Goal: Transaction & Acquisition: Purchase product/service

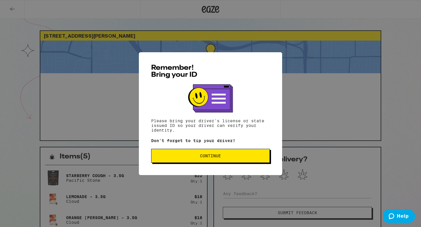
click at [199, 155] on button "Continue" at bounding box center [210, 156] width 119 height 14
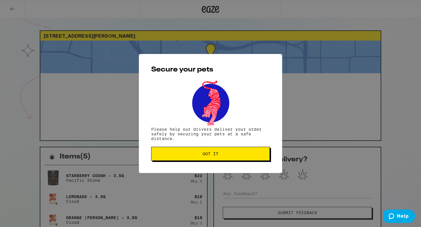
click at [199, 155] on span "Got it" at bounding box center [210, 154] width 109 height 4
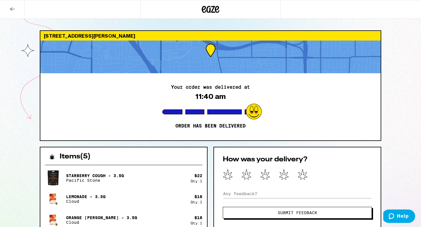
click at [206, 11] on icon at bounding box center [211, 9] width 18 height 11
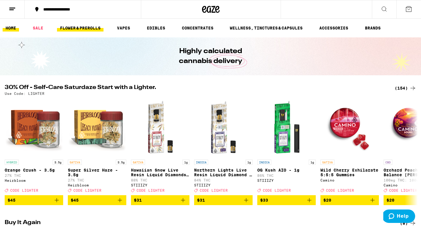
click at [93, 28] on link "FLOWER & PREROLLS" at bounding box center [80, 28] width 46 height 7
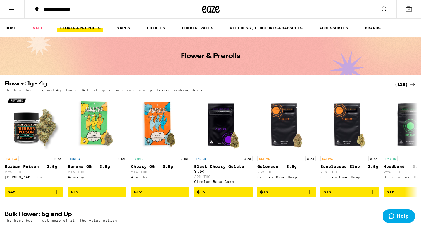
click at [402, 86] on div "(115)" at bounding box center [406, 84] width 22 height 7
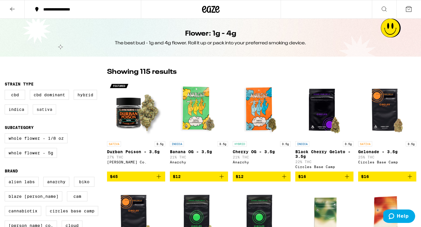
click at [42, 109] on label "Sativa" at bounding box center [44, 110] width 23 height 10
click at [6, 91] on input "Sativa" at bounding box center [6, 91] width 0 height 0
checkbox input "true"
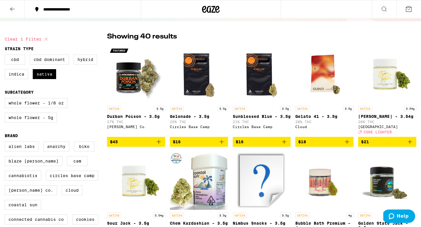
scroll to position [37, 0]
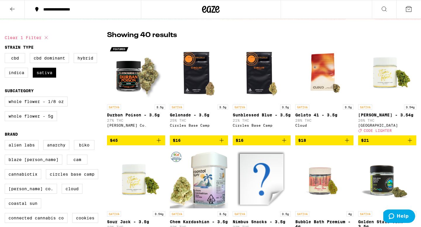
click at [284, 142] on icon "Add to bag" at bounding box center [284, 140] width 7 height 7
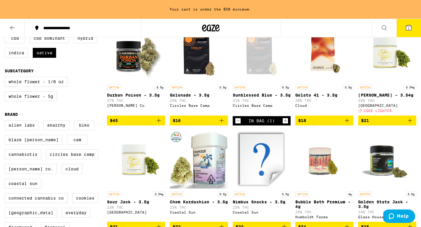
scroll to position [76, 0]
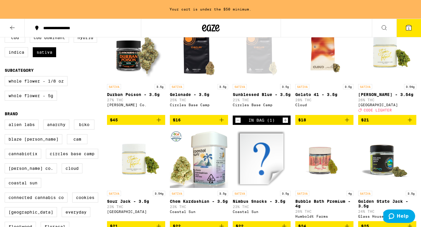
click at [412, 124] on icon "Add to bag" at bounding box center [409, 120] width 7 height 7
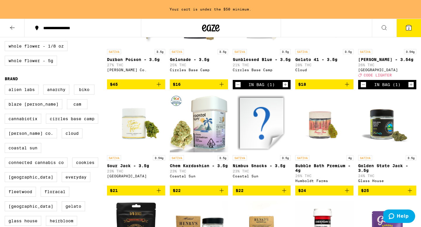
scroll to position [113, 0]
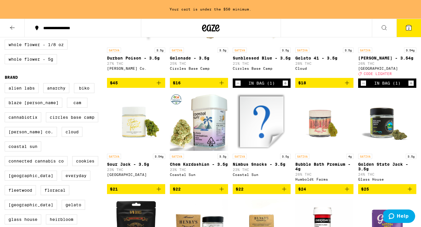
click at [158, 193] on icon "Add to bag" at bounding box center [158, 189] width 7 height 7
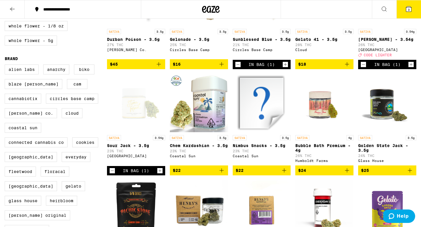
scroll to position [94, 0]
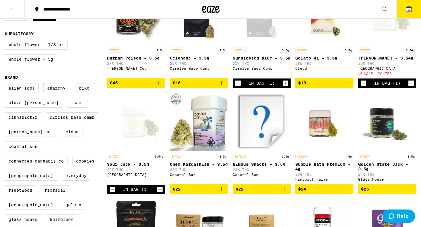
click at [409, 13] on button "3" at bounding box center [408, 9] width 25 height 18
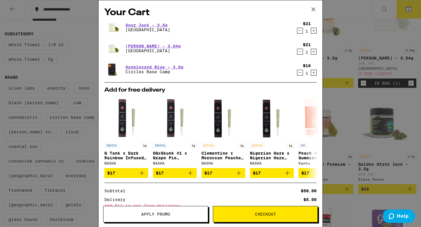
click at [314, 10] on icon at bounding box center [313, 9] width 9 height 9
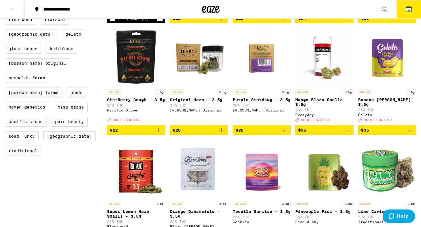
scroll to position [271, 0]
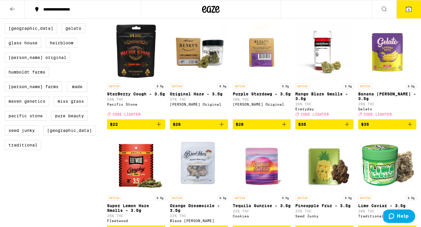
click at [159, 128] on icon "Add to bag" at bounding box center [158, 124] width 7 height 7
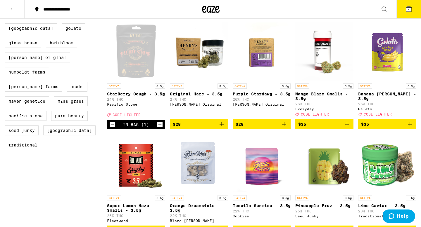
click at [414, 9] on button "4" at bounding box center [408, 9] width 25 height 18
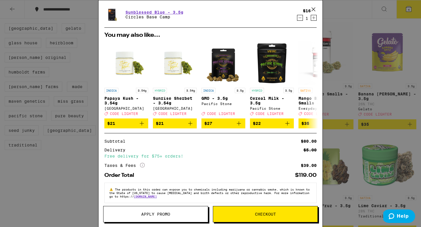
scroll to position [84, 0]
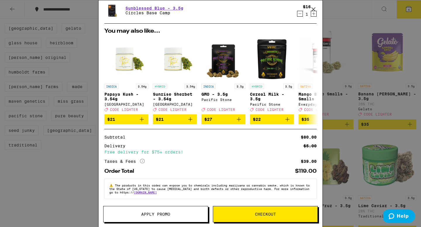
click at [233, 213] on span "Checkout" at bounding box center [265, 214] width 104 height 4
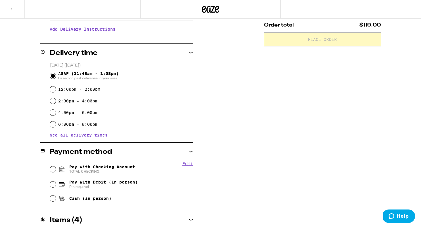
scroll to position [122, 0]
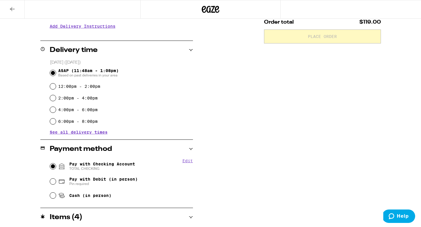
click at [52, 167] on input "Pay with Checking Account TOTAL CHECKING" at bounding box center [53, 167] width 6 height 6
radio input "true"
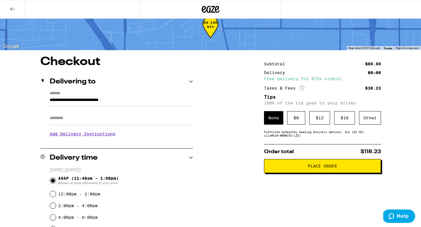
scroll to position [15, 0]
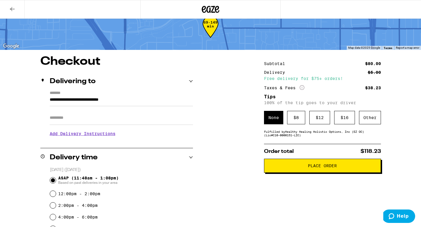
click at [289, 166] on span "Place Order" at bounding box center [322, 166] width 107 height 4
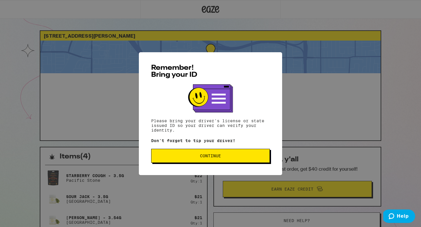
click at [206, 158] on span "Continue" at bounding box center [210, 156] width 21 height 4
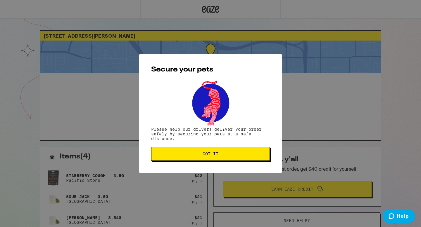
click at [206, 160] on button "Got it" at bounding box center [210, 154] width 119 height 14
